Goal: Transaction & Acquisition: Purchase product/service

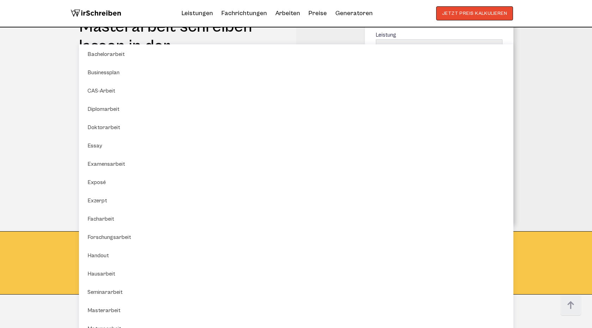
scroll to position [795, 0]
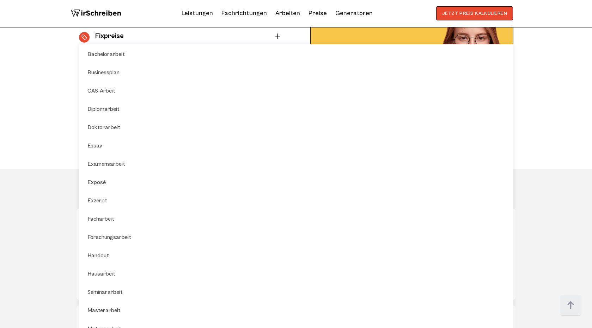
click at [560, 142] on section "Ghostwriter Masterarbeit - Warum WirSchreiben? Mit WirSchreiben können Sie Ihre…" at bounding box center [296, 31] width 592 height 275
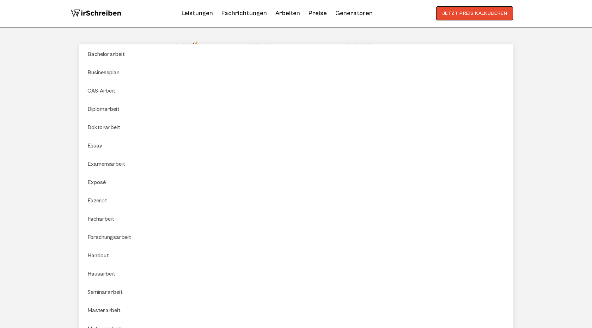
scroll to position [806, 0]
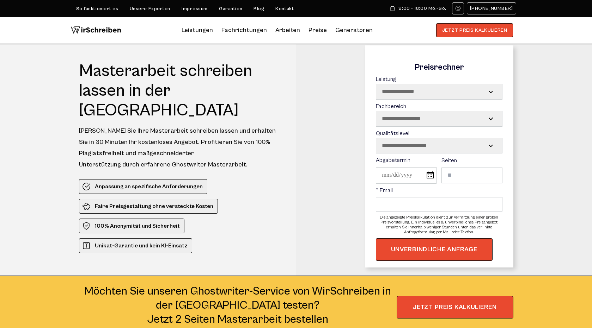
scroll to position [3, 0]
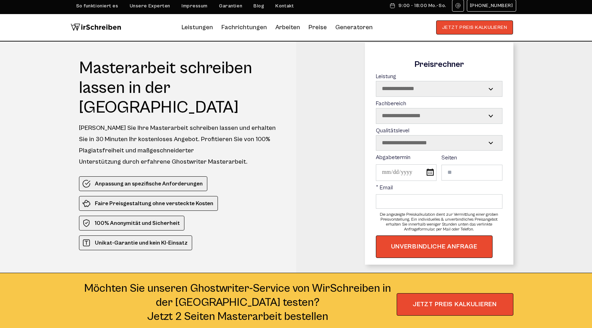
click at [214, 67] on h1 "Masterarbeit schreiben lassen in der Schweiz" at bounding box center [181, 87] width 204 height 59
copy h1 "schreiben"
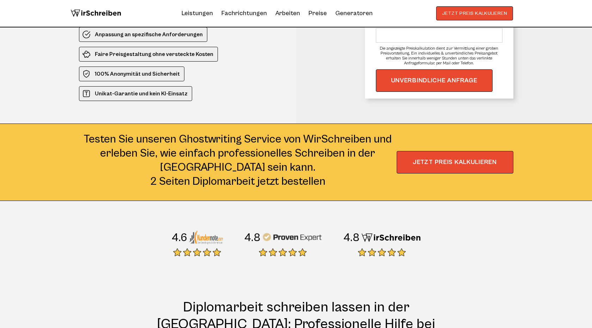
scroll to position [143, 0]
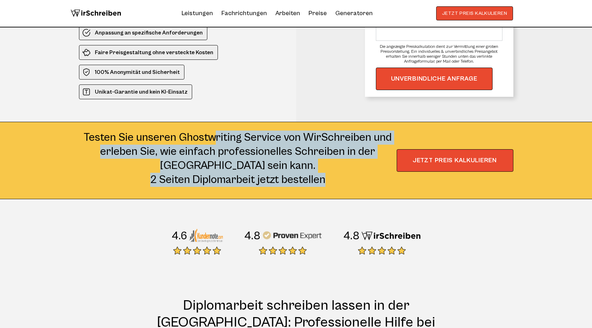
drag, startPoint x: 84, startPoint y: 116, endPoint x: 357, endPoint y: 161, distance: 277.5
click at [357, 161] on div "Testen Sie unseren Ghostwriting Service von WirSchreiben und erleben Sie, wie e…" at bounding box center [238, 159] width 318 height 56
copy div "Testen Sie unseren Ghostwriting Service von WirSchreiben und erleben Sie, wie e…"
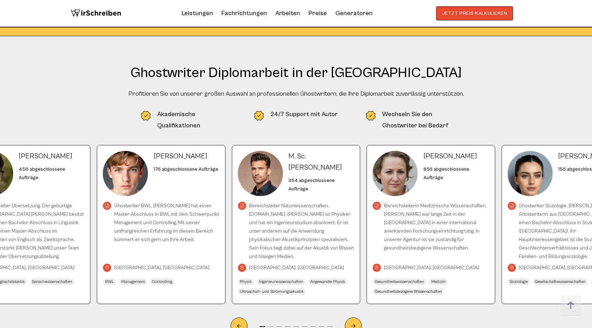
scroll to position [2842, 0]
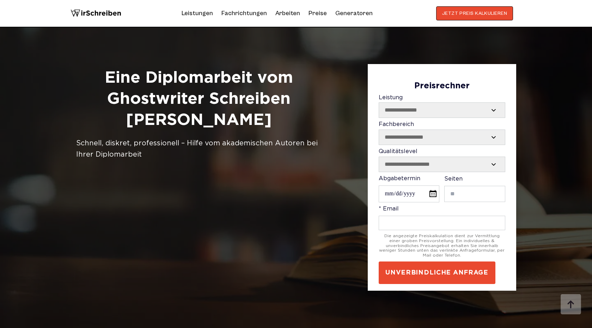
scroll to position [1248, 0]
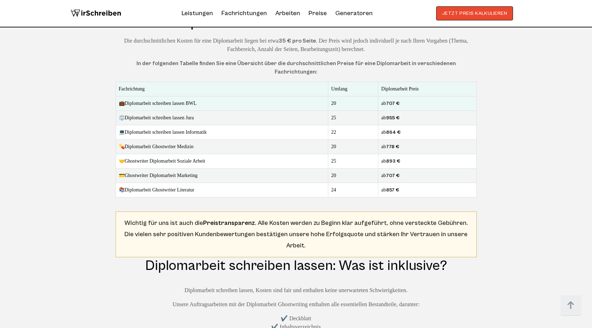
scroll to position [2238, 0]
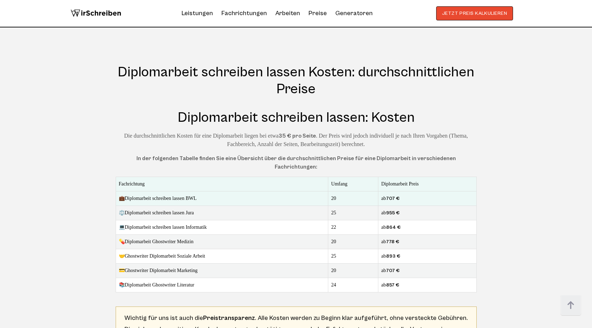
drag, startPoint x: 150, startPoint y: 286, endPoint x: 246, endPoint y: 287, distance: 95.9
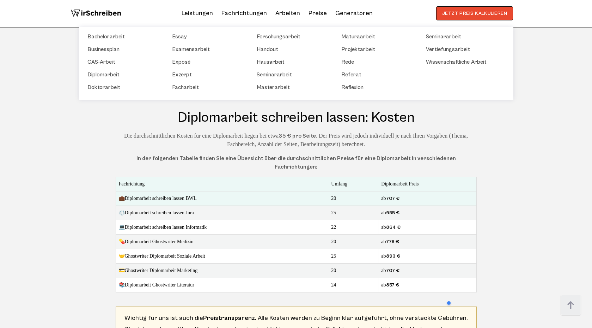
copy h2 "Diplomarbeit schreiben lassen: Was ist inklusive?"
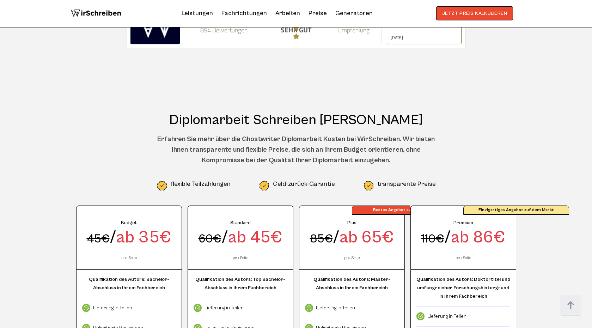
scroll to position [1531, 0]
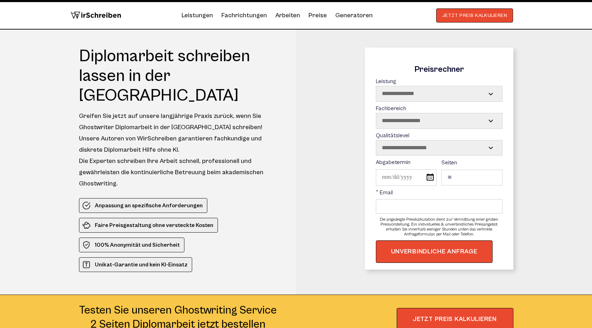
scroll to position [5, 0]
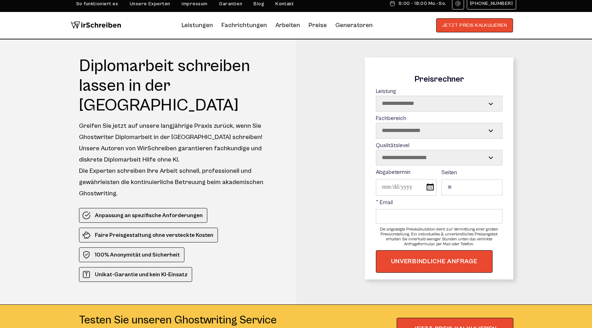
click at [178, 121] on div "Greifen Sie jetzt auf unsere langjährige Praxis zurück, wenn Sie Ghostwriter Di…" at bounding box center [181, 160] width 204 height 79
copy div "langjährige"
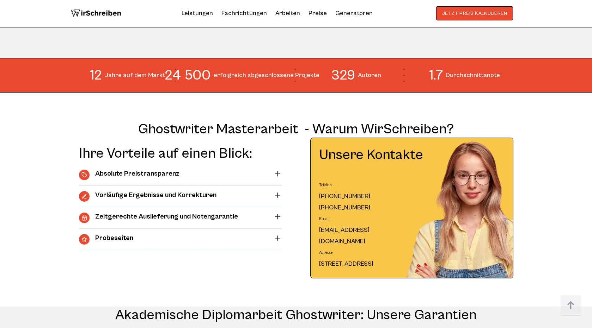
scroll to position [631, 0]
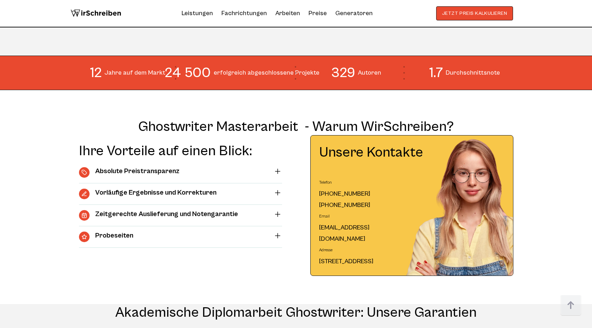
click at [278, 167] on summary "Absolute Preistransparenz" at bounding box center [180, 172] width 203 height 11
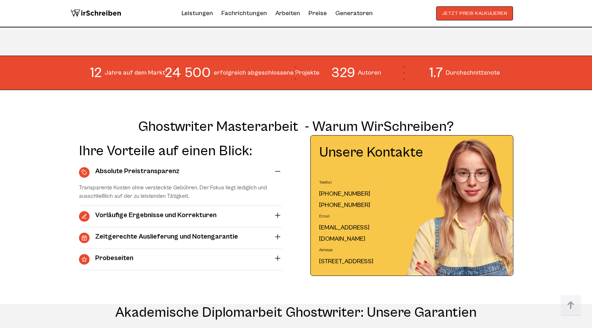
click at [278, 211] on summary "Vorläufige Ergebnisse und Korrekturen" at bounding box center [180, 216] width 203 height 11
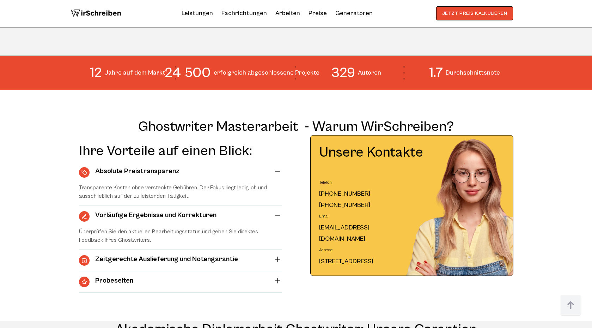
click at [278, 255] on summary "Zeitgerechte Auslieferung und Notengarantie" at bounding box center [180, 260] width 203 height 11
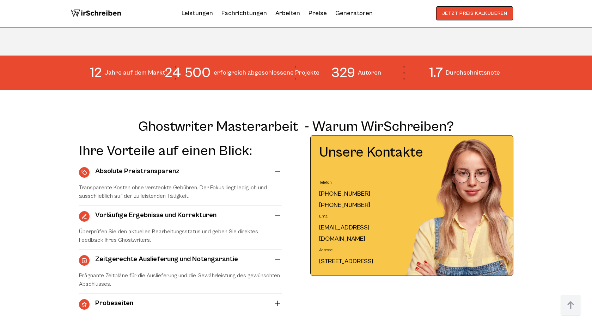
click at [278, 300] on summary "Probeseiten" at bounding box center [180, 305] width 203 height 11
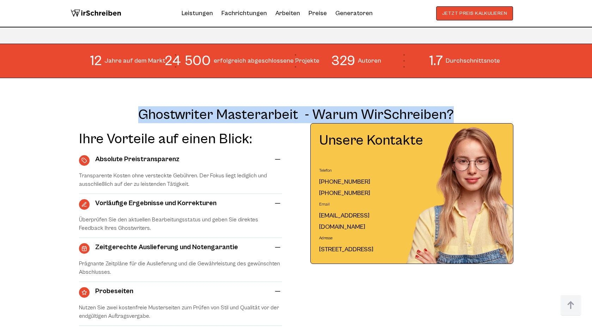
drag, startPoint x: 143, startPoint y: 75, endPoint x: 467, endPoint y: 73, distance: 323.9
click at [467, 106] on h2 "Ghostwriter Masterarbeit - Warum WirSchreiben?" at bounding box center [296, 114] width 434 height 17
copy h2 "Ghostwriter Masterarbeit - Warum WirSchreiben?"
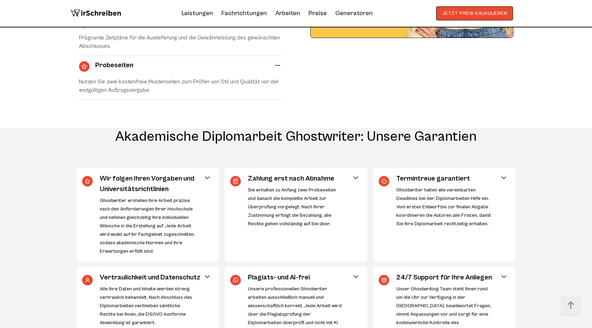
scroll to position [0, 0]
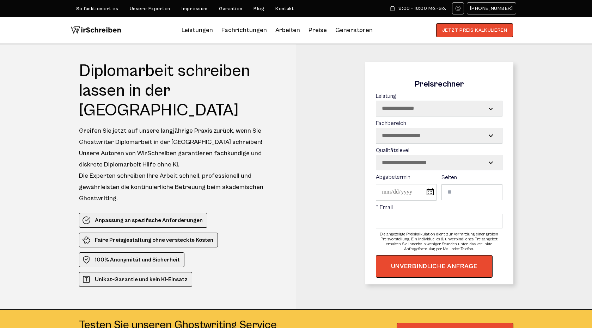
click at [215, 64] on h1 "Diplomarbeit schreiben lassen in der [GEOGRAPHIC_DATA]" at bounding box center [181, 90] width 204 height 59
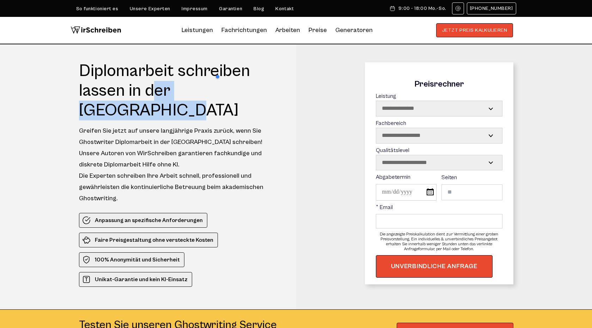
click at [115, 94] on h1 "Diplomarbeit schreiben lassen in der [GEOGRAPHIC_DATA]" at bounding box center [181, 90] width 204 height 59
copy h1 "schreiben lassen"
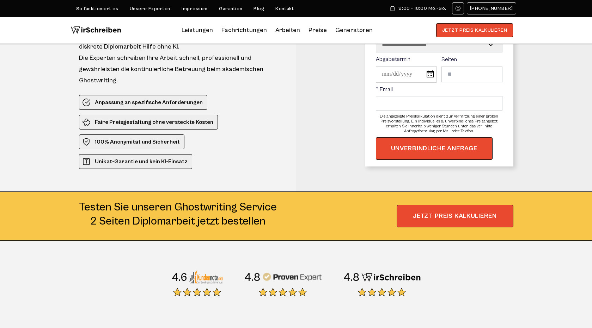
click at [274, 241] on section "4.6 4.8 4.8" at bounding box center [296, 276] width 592 height 70
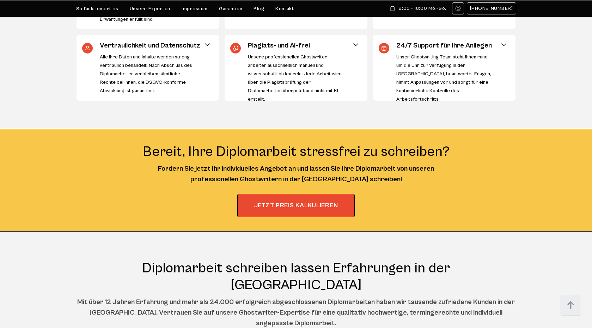
scroll to position [1150, 0]
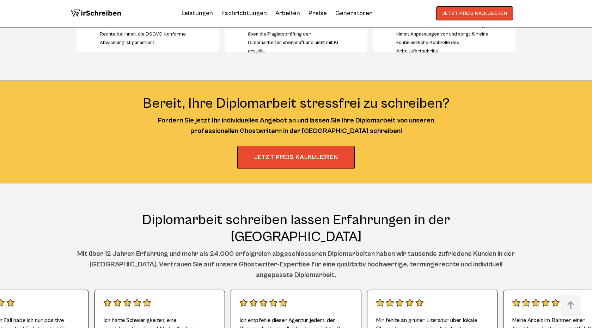
drag, startPoint x: 74, startPoint y: 198, endPoint x: 340, endPoint y: 224, distance: 267.0
copy div "Mit über 12 Jahren Erfahrung und mehr als 24.000 erfolgreich abgeschlossenen Di…"
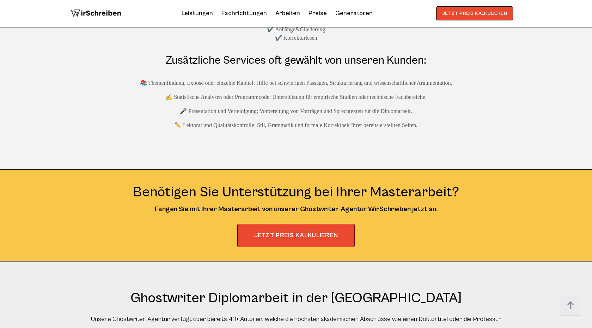
scroll to position [2719, 0]
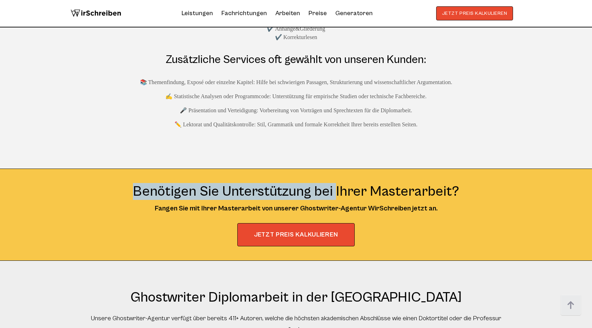
drag, startPoint x: 136, startPoint y: 123, endPoint x: 341, endPoint y: 123, distance: 205.1
click at [341, 183] on div "Benötigen Sie Unterstützung bei Ihrer Masterarbeit?" at bounding box center [296, 191] width 418 height 17
click at [467, 183] on div "Benötigen Sie Unterstützung bei Ihrer Masterarbeit?" at bounding box center [296, 191] width 418 height 17
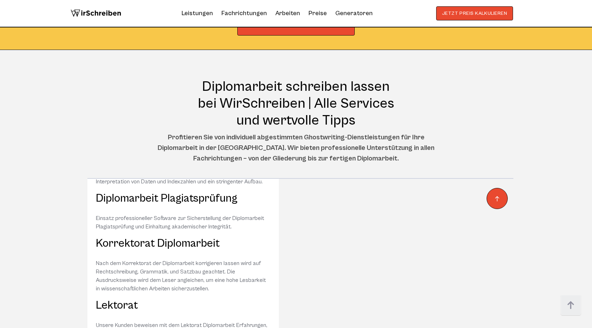
scroll to position [4258, 0]
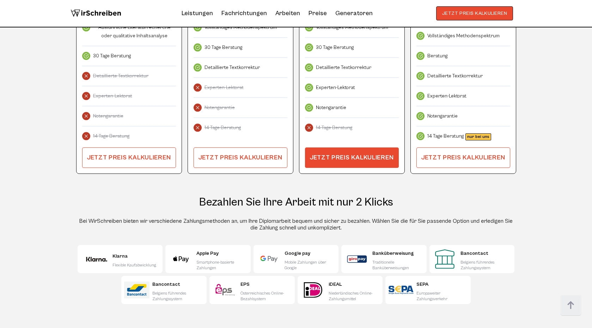
scroll to position [2090, 0]
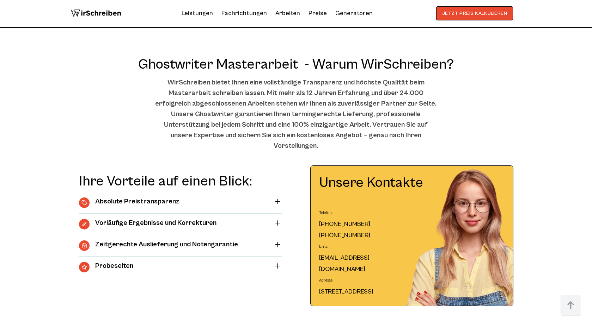
scroll to position [318, 0]
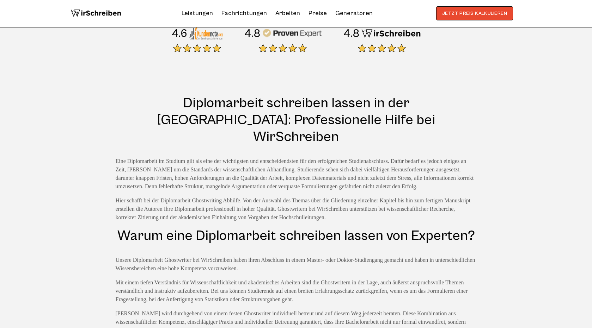
click at [223, 256] on p "Unsere Diplomarbeit Ghostwriter bei WirSchreiben haben ihren Abschluss in einem…" at bounding box center [296, 264] width 361 height 17
copy p "WirSchreiben"
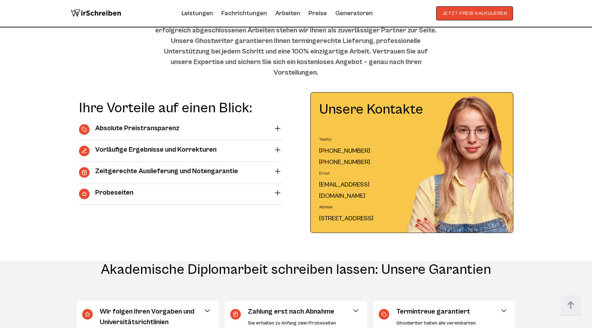
scroll to position [768, 0]
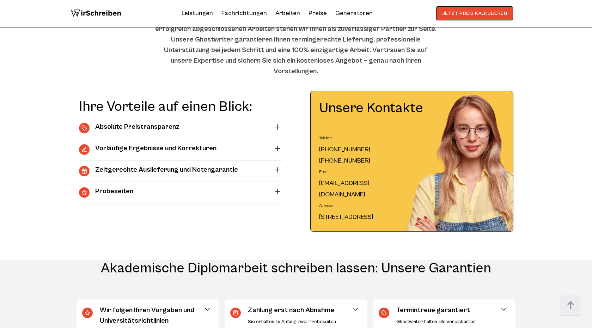
click at [283, 148] on div "Ihre Vorteile auf einen Blick: Absolute Preistransparenz Transparente Kosten oh…" at bounding box center [296, 161] width 434 height 141
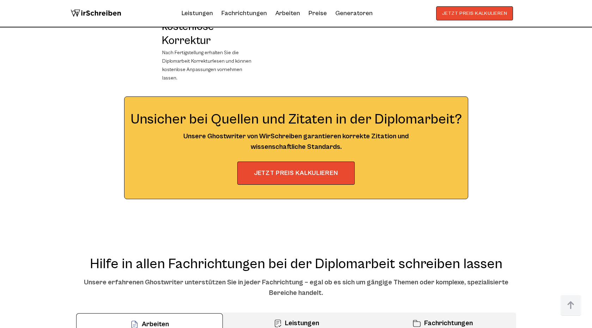
scroll to position [3623, 0]
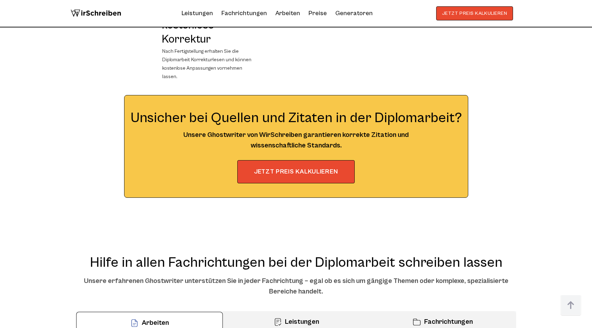
click at [341, 254] on h2 "Hilfe in allen Fachrichtungen bei der Diplomarbeit schreiben lassen" at bounding box center [296, 262] width 440 height 17
copy h2 "Diplomarbeit"
click at [492, 254] on h2 "Hilfe in allen Fachrichtungen bei der Diplomarbeit schreiben lassen" at bounding box center [296, 262] width 440 height 17
click at [498, 254] on h2 "Hilfe in allen Fachrichtungen bei der Diplomarbeit schreiben lassen" at bounding box center [296, 262] width 440 height 17
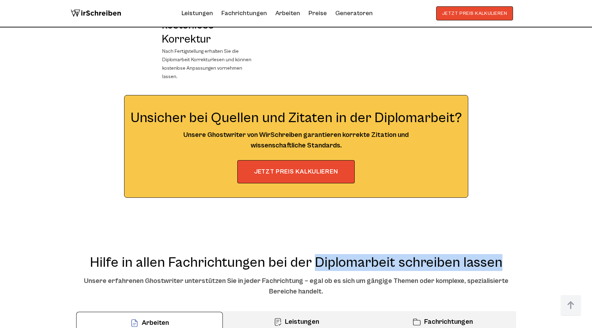
drag, startPoint x: 318, startPoint y: 159, endPoint x: 522, endPoint y: 159, distance: 204.0
copy h2 "Diplomarbeit schreiben lassen"
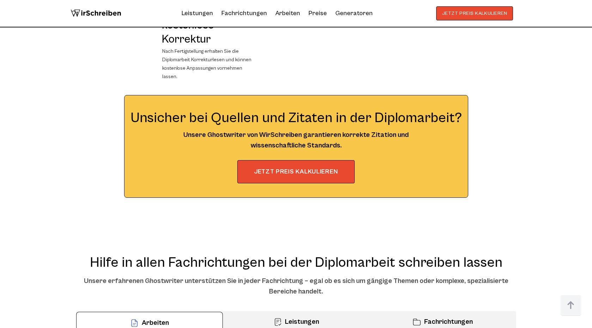
scroll to position [3928, 0]
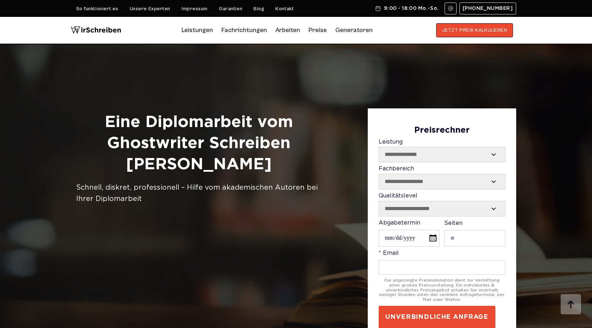
click at [240, 118] on h1 "Eine Diplomarbeit vom Ghostwriter Schreiben Lassen" at bounding box center [199, 143] width 246 height 63
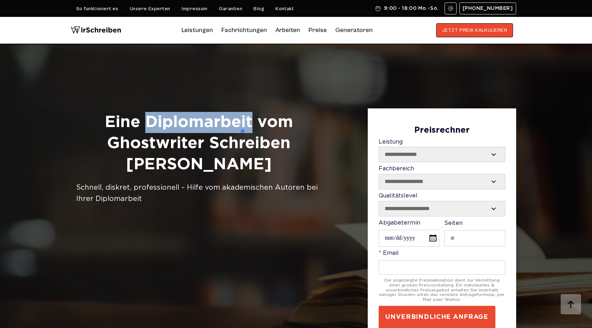
copy h1 "Diplomarbeit"
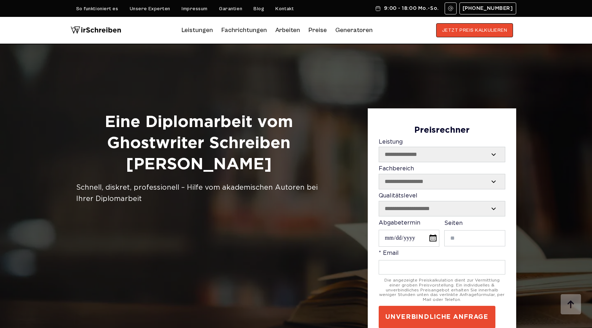
click at [208, 145] on h1 "Eine Diplomarbeit vom Ghostwriter Schreiben Lassen" at bounding box center [199, 143] width 246 height 63
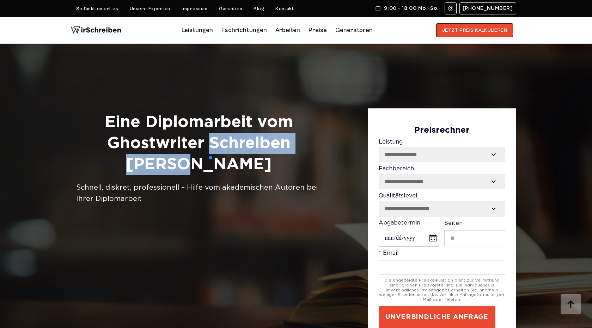
click at [301, 144] on h1 "Eine Diplomarbeit vom Ghostwriter Schreiben Lassen" at bounding box center [199, 143] width 246 height 63
copy h1 "Schreiben Lassen"
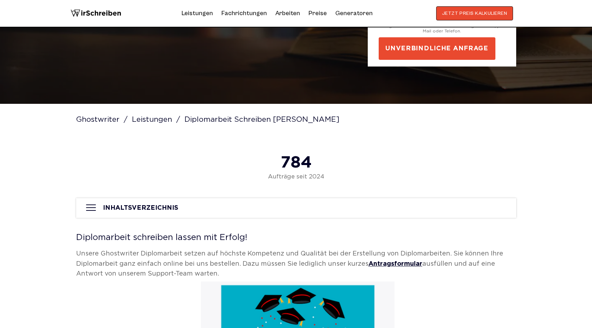
scroll to position [247, 0]
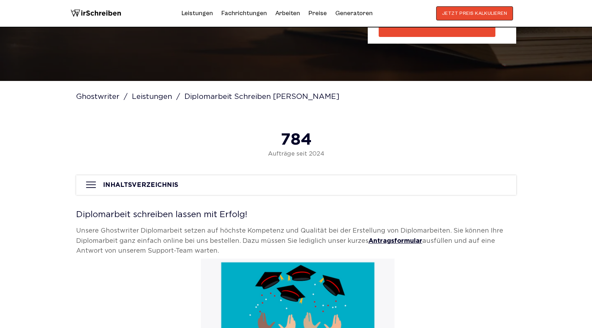
click at [107, 11] on img at bounding box center [95, 13] width 51 height 14
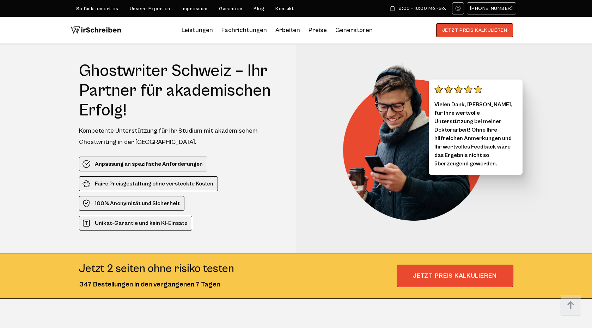
click at [95, 29] on img at bounding box center [95, 30] width 51 height 14
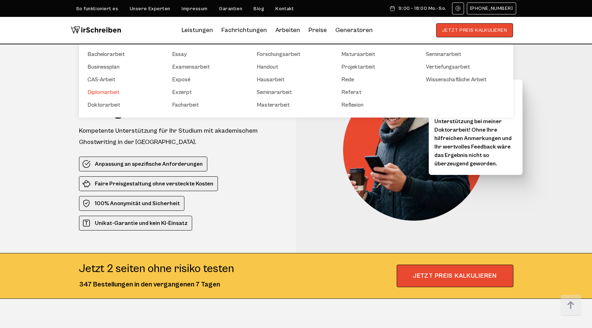
click at [109, 88] on link "Diplomarbeit" at bounding box center [122, 92] width 70 height 8
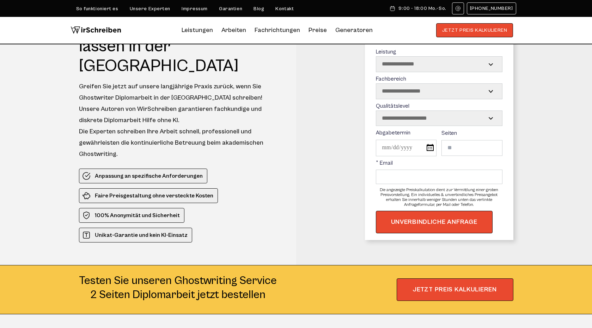
scroll to position [24, 0]
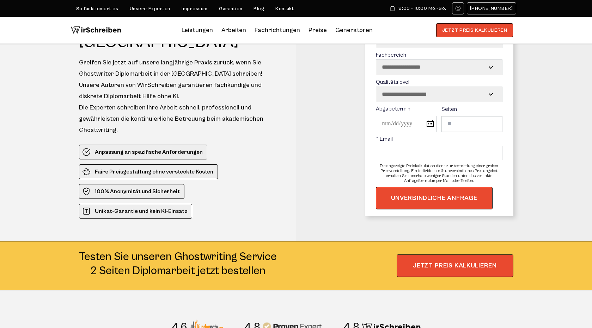
click at [181, 103] on div "Greifen Sie jetzt auf unsere langjährige Praxis zurück, wenn Sie Ghostwriter Di…" at bounding box center [181, 96] width 204 height 79
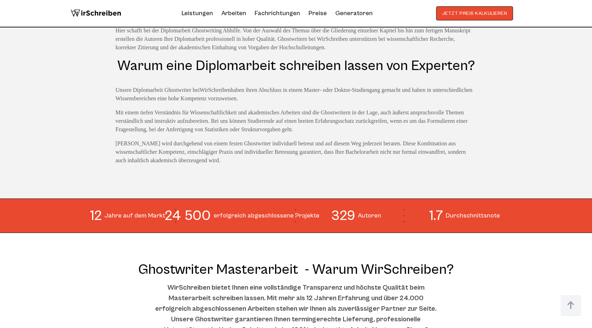
scroll to position [546, 0]
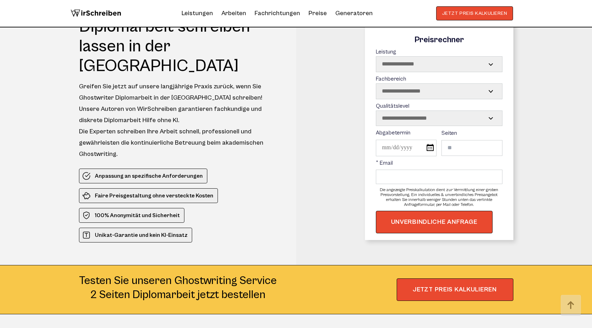
scroll to position [546, 0]
